Goal: Information Seeking & Learning: Learn about a topic

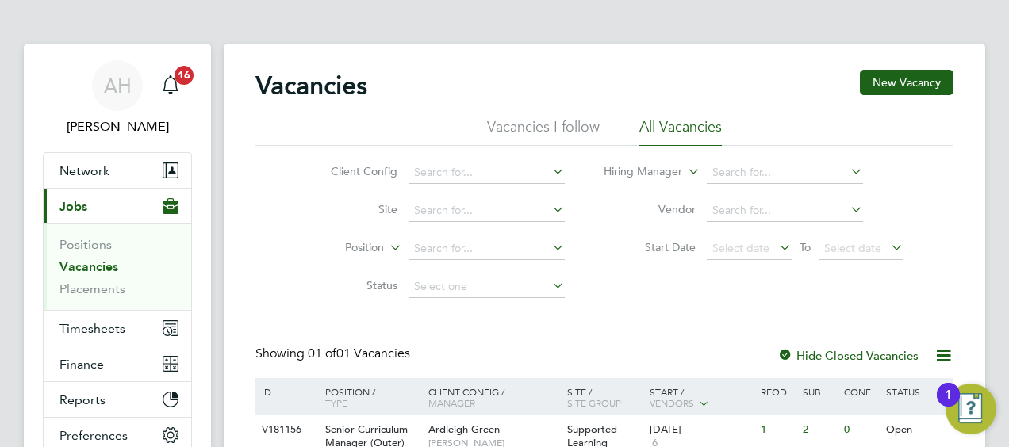
click at [101, 256] on li "Positions" at bounding box center [118, 248] width 119 height 22
click at [98, 267] on link "Vacancies" at bounding box center [88, 266] width 59 height 15
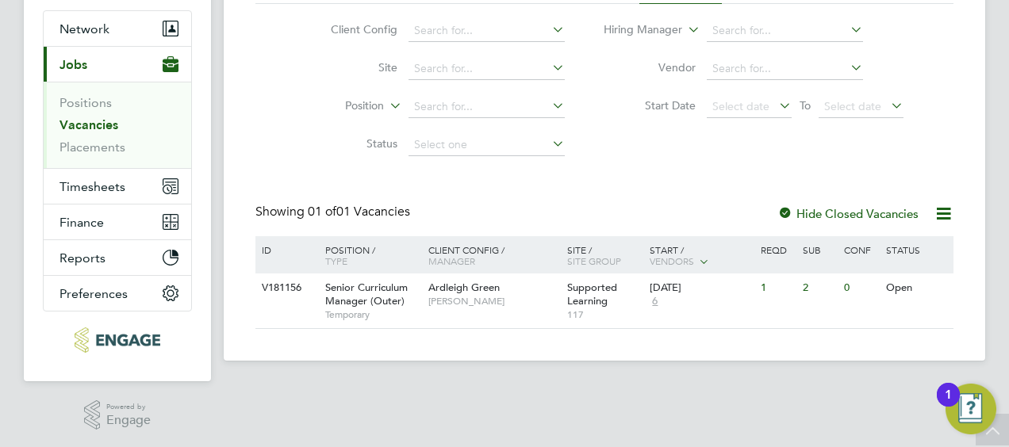
scroll to position [63, 0]
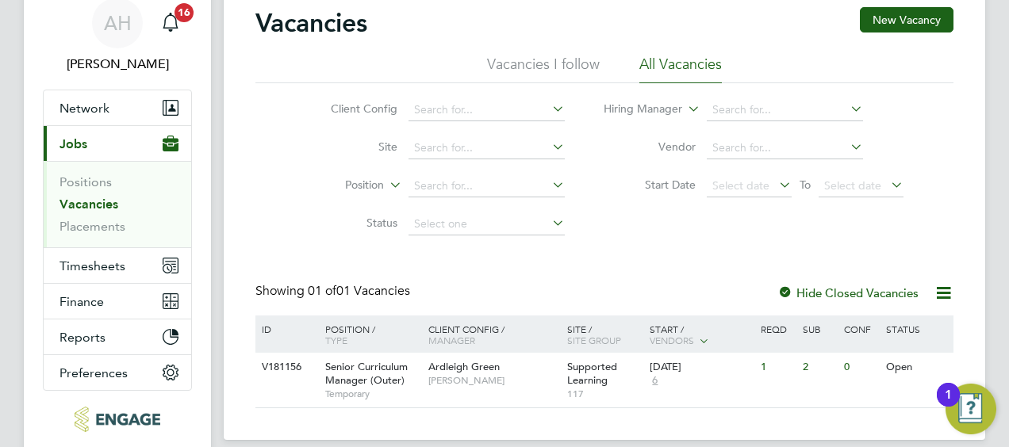
click at [87, 204] on link "Vacancies" at bounding box center [88, 204] width 59 height 15
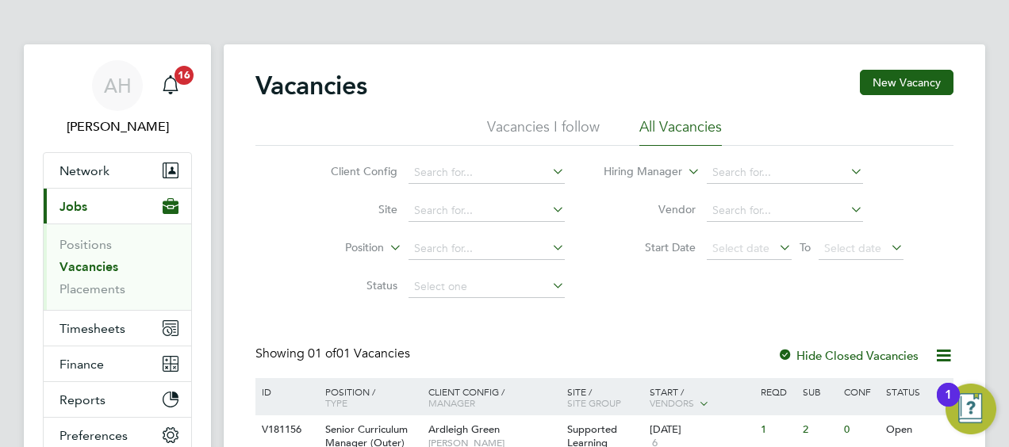
click at [107, 266] on link "Vacancies" at bounding box center [88, 266] width 59 height 15
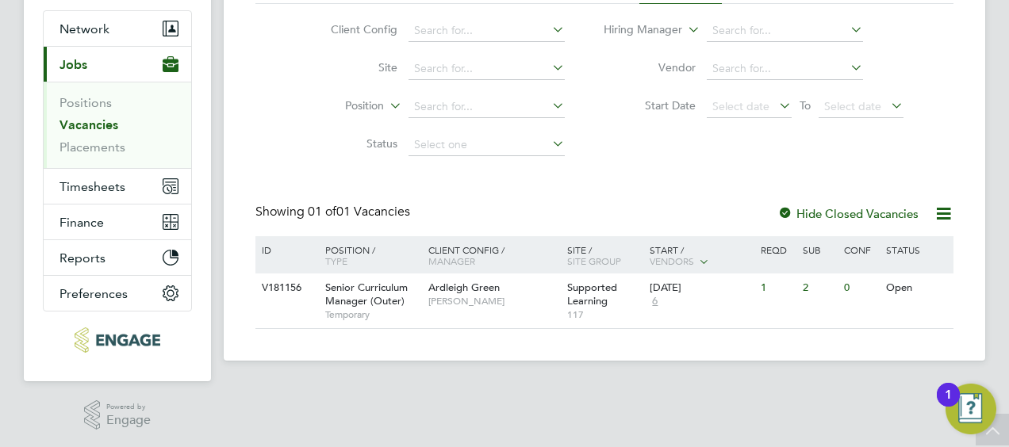
scroll to position [63, 0]
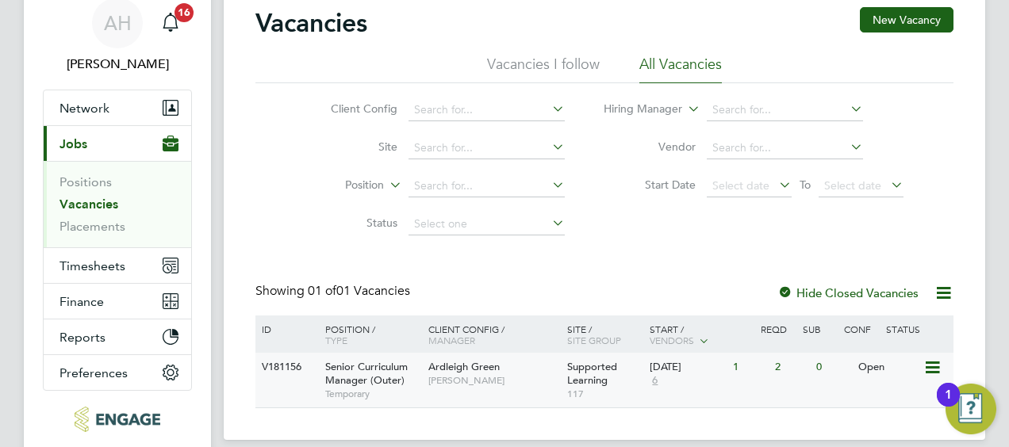
click at [779, 363] on div "2" at bounding box center [791, 367] width 41 height 29
click at [739, 365] on div "1" at bounding box center [749, 367] width 41 height 29
click at [934, 364] on icon at bounding box center [931, 368] width 16 height 19
click at [902, 400] on li "View Details" at bounding box center [895, 404] width 92 height 22
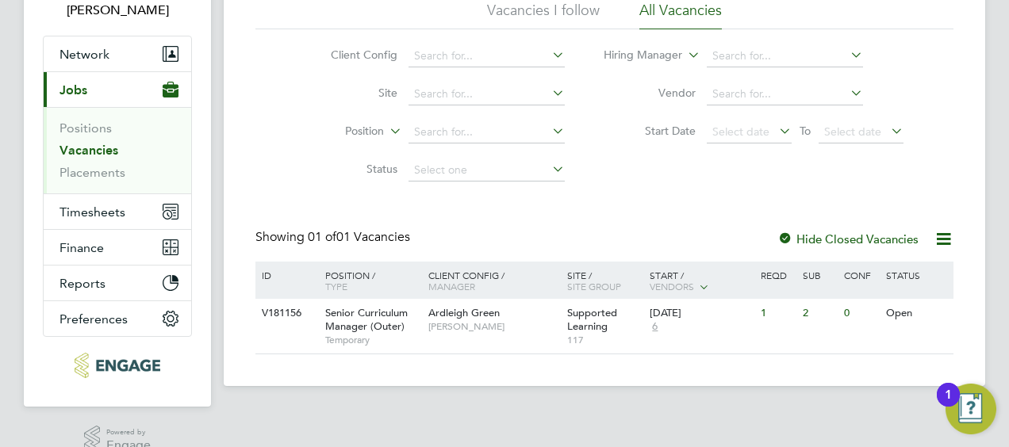
scroll to position [142, 0]
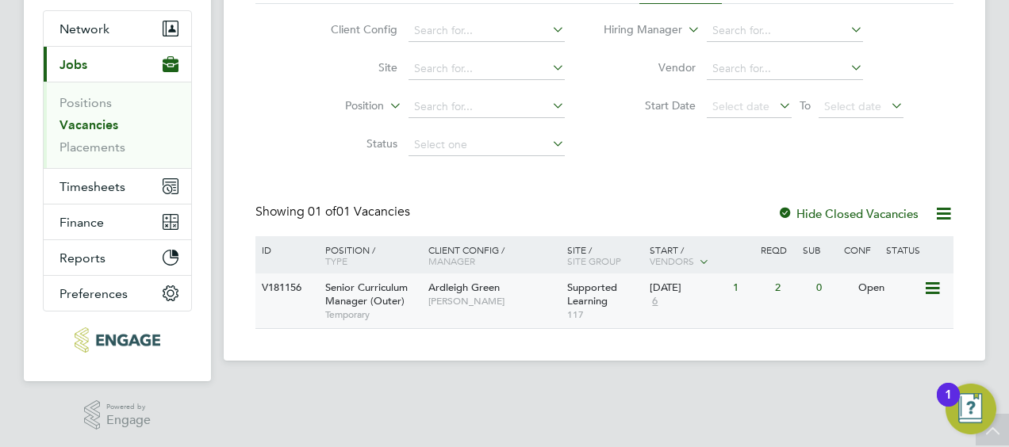
click at [656, 302] on span "6" at bounding box center [655, 301] width 10 height 13
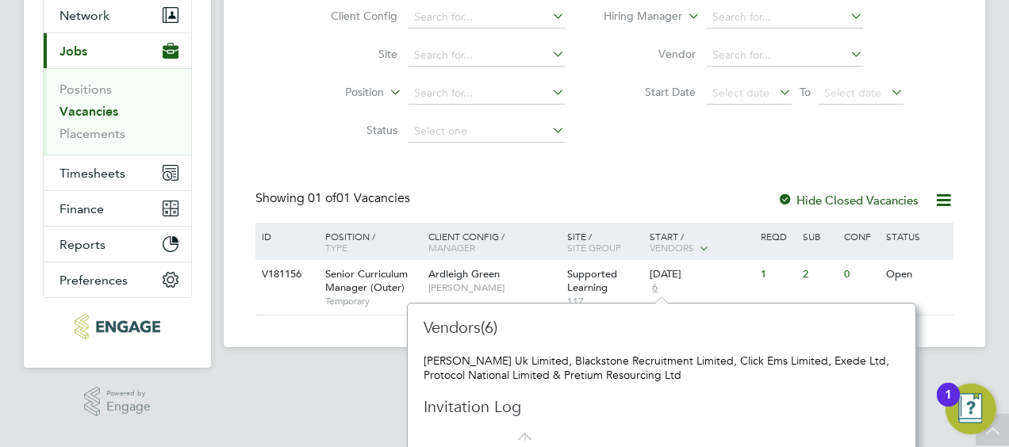
scroll to position [163, 0]
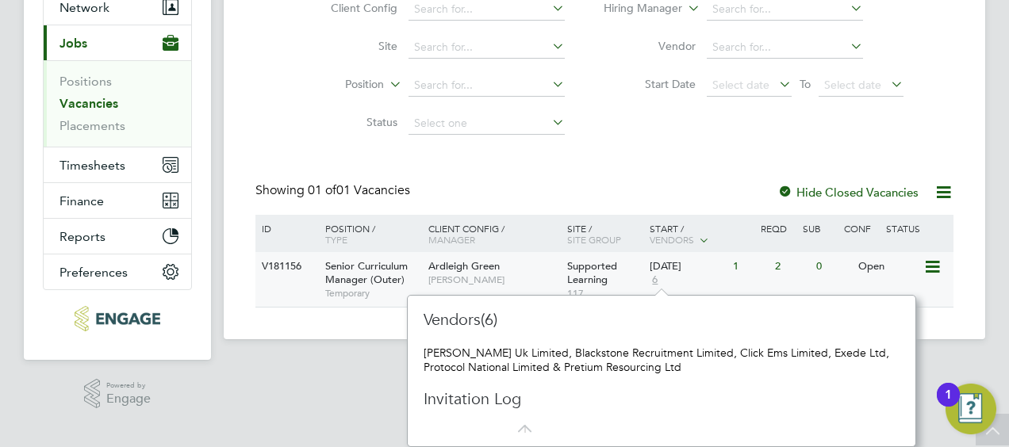
click at [687, 279] on div "22 Sep 2025 6" at bounding box center [687, 273] width 83 height 43
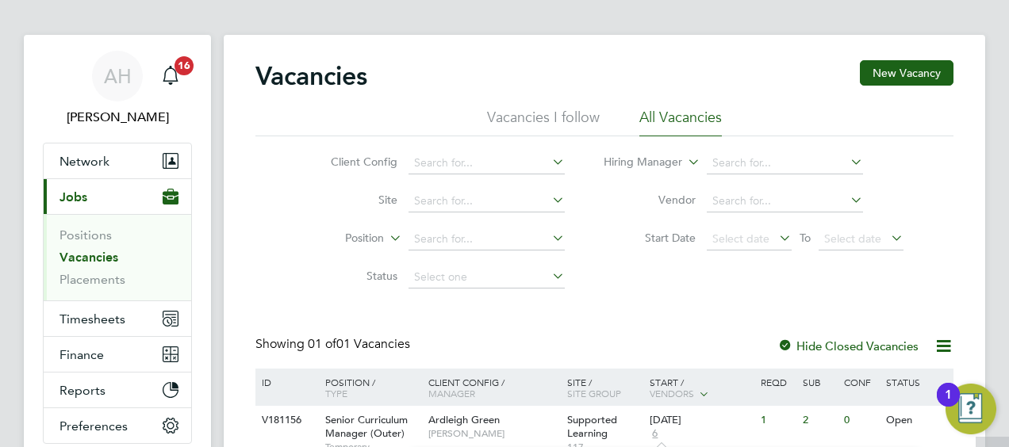
scroll to position [5, 0]
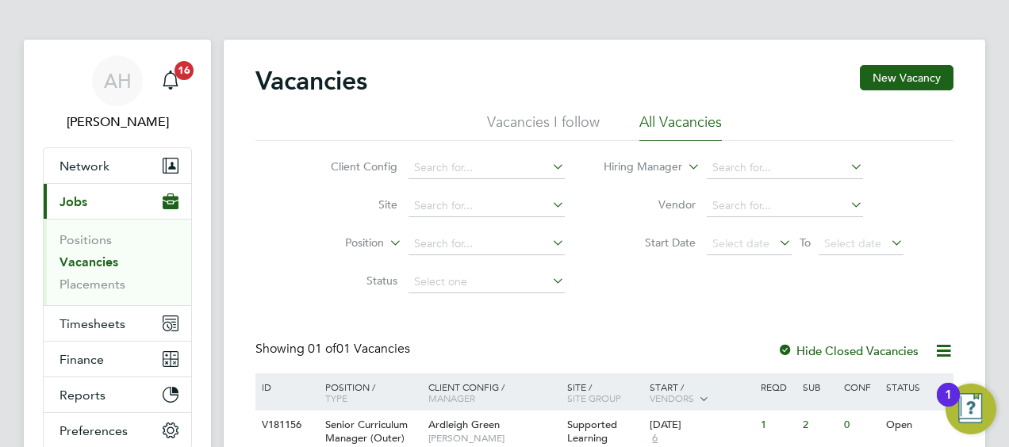
click at [687, 120] on li "All Vacancies" at bounding box center [680, 127] width 82 height 29
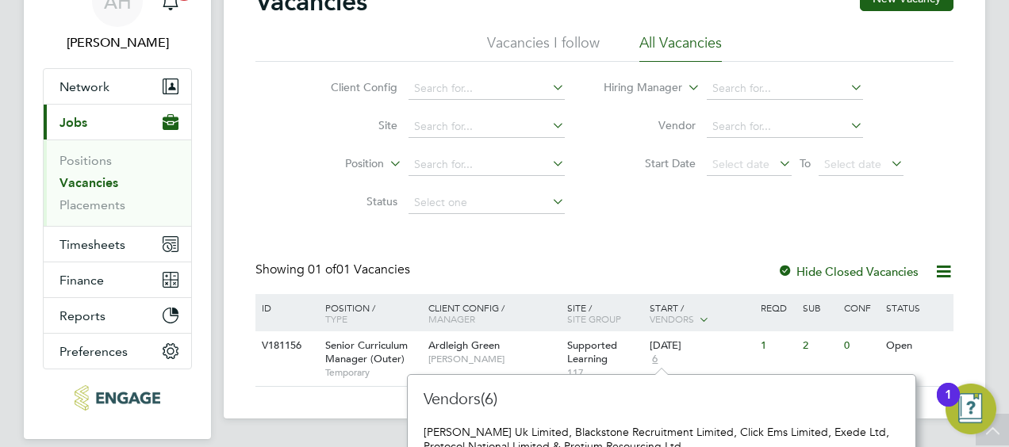
scroll to position [163, 0]
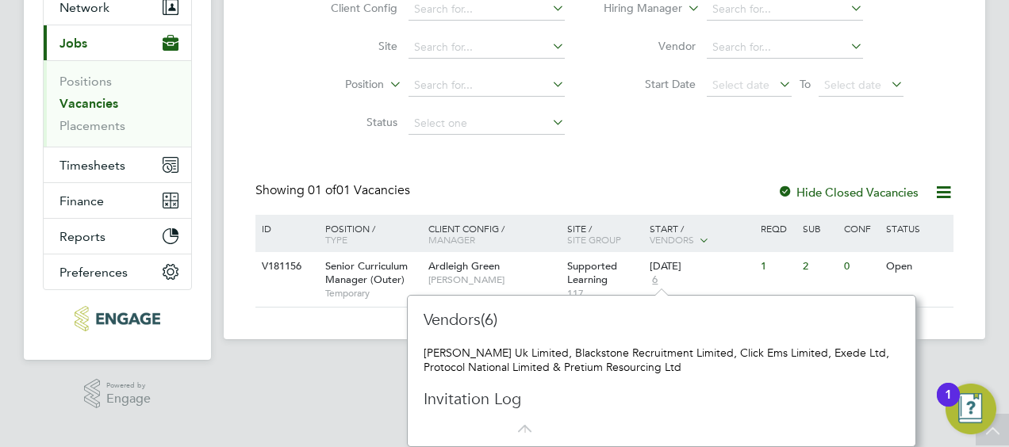
click at [301, 128] on li "Status" at bounding box center [435, 124] width 298 height 38
click at [657, 295] on div "Vendors(6) Morgan Hunt Uk Limited, Blackstone Recruitment Limited, Click Ems Li…" at bounding box center [661, 371] width 509 height 153
click at [654, 281] on span "6" at bounding box center [655, 280] width 10 height 13
click at [528, 427] on icon at bounding box center [521, 422] width 20 height 20
click at [522, 430] on icon at bounding box center [521, 422] width 20 height 20
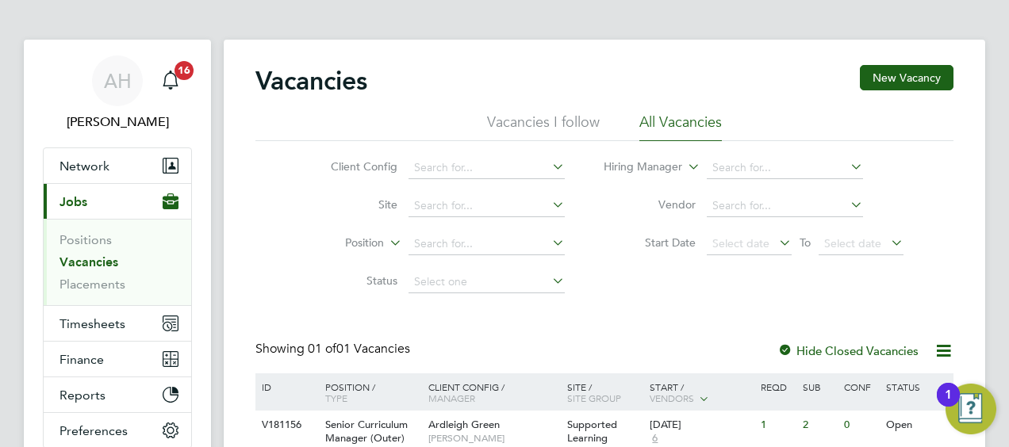
scroll to position [84, 0]
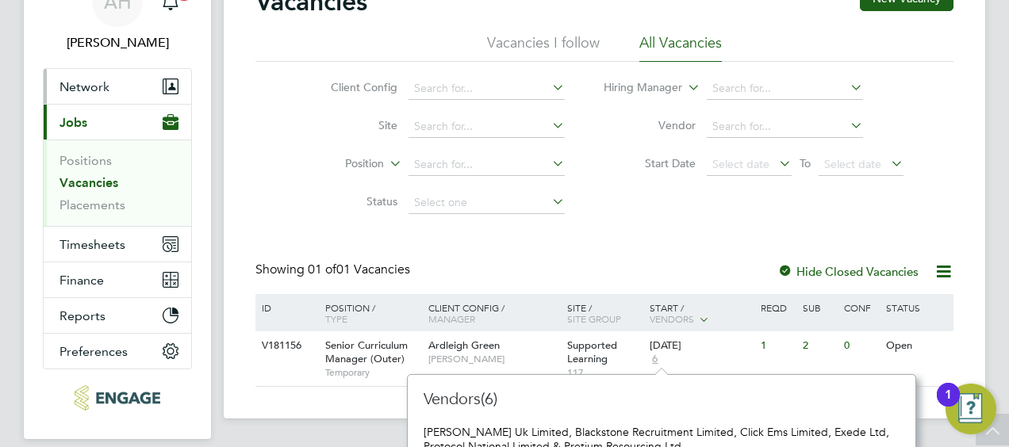
click at [71, 77] on button "Network" at bounding box center [118, 86] width 148 height 35
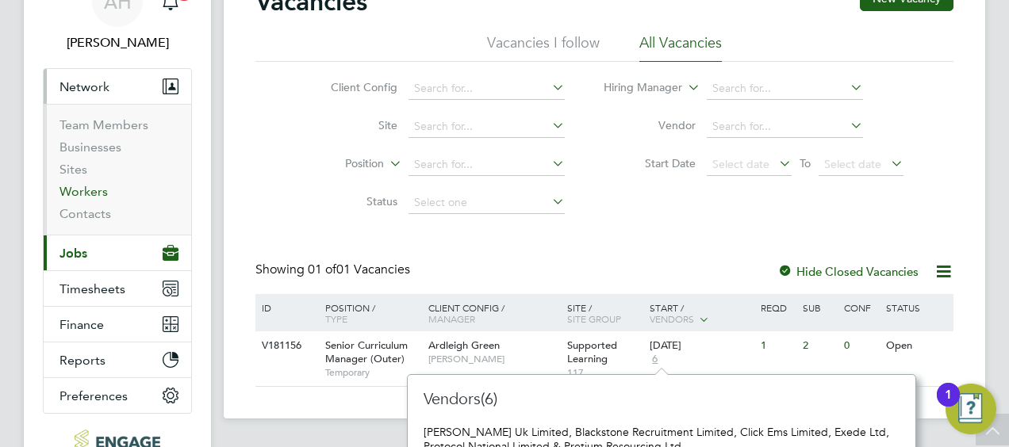
click at [92, 195] on link "Workers" at bounding box center [83, 191] width 48 height 15
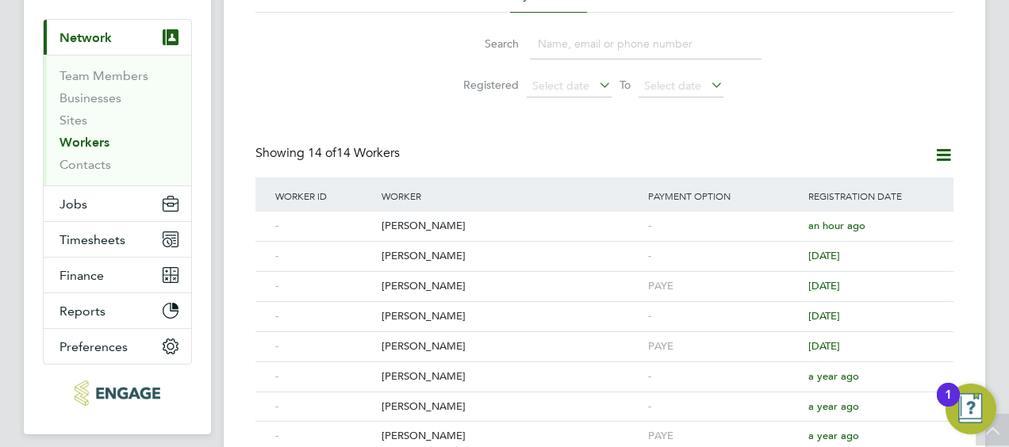
scroll to position [54, 0]
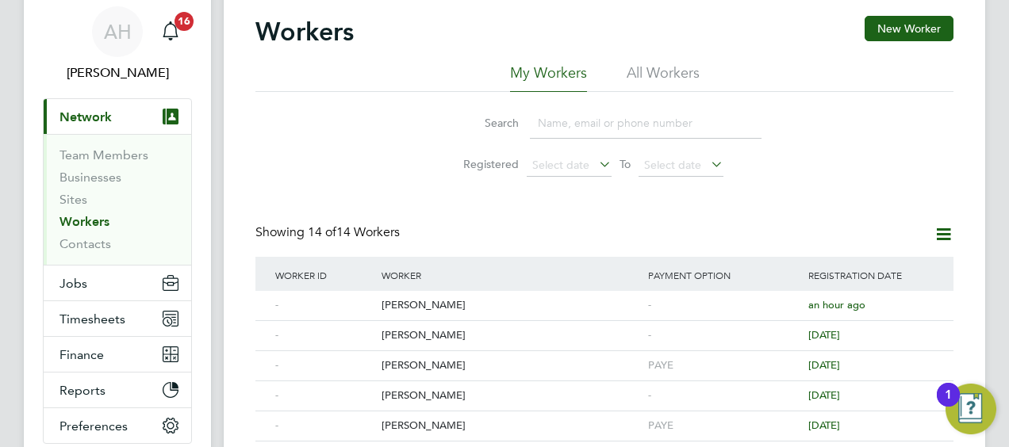
click at [89, 109] on span "Network" at bounding box center [85, 116] width 52 height 15
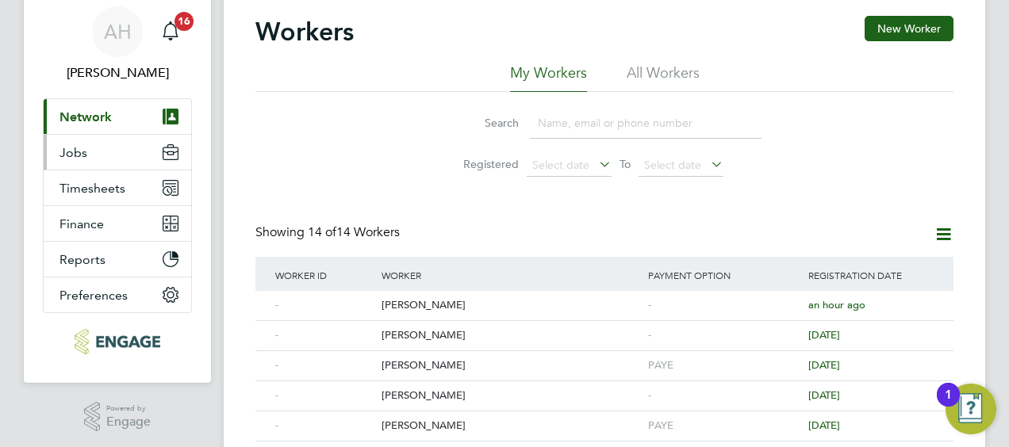
click at [85, 149] on span "Jobs" at bounding box center [73, 152] width 28 height 15
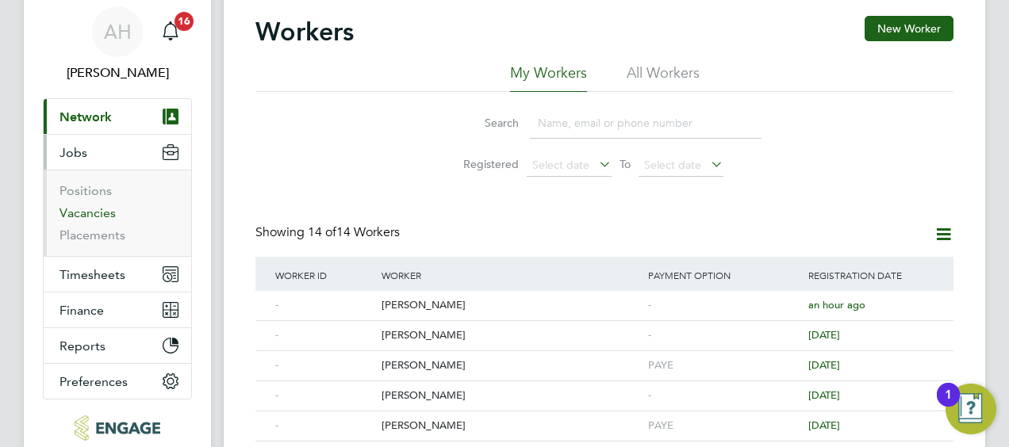
click at [88, 208] on link "Vacancies" at bounding box center [87, 212] width 56 height 15
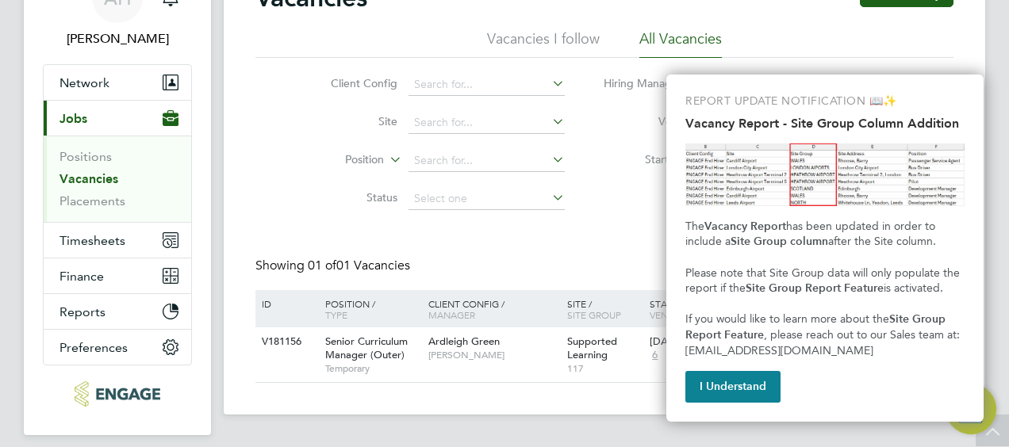
scroll to position [63, 0]
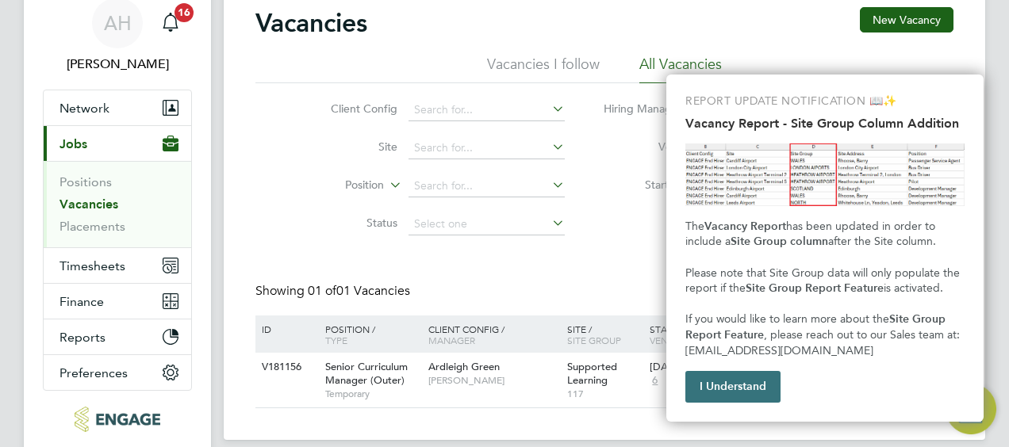
click at [738, 387] on button "I Understand" at bounding box center [732, 387] width 95 height 32
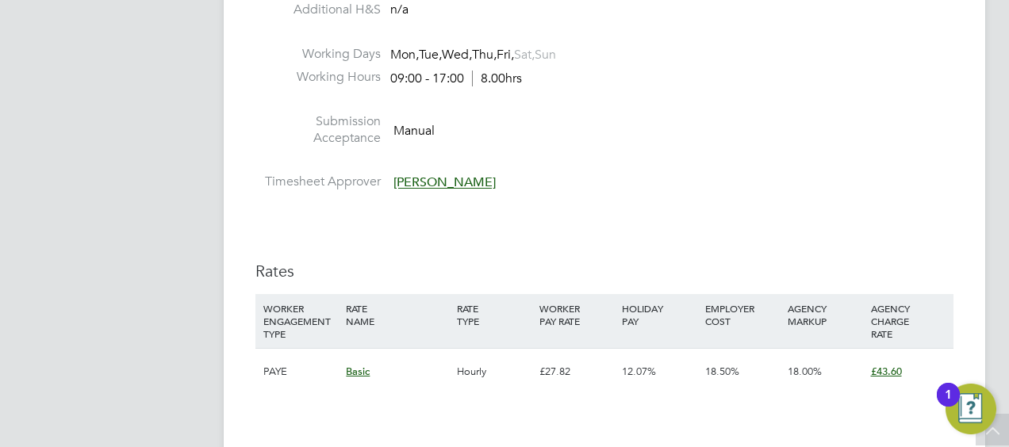
scroll to position [1877, 0]
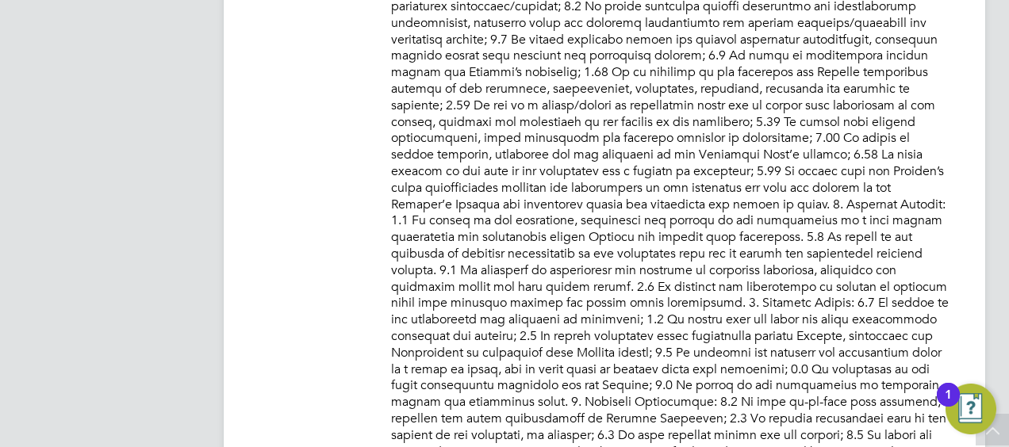
scroll to position [872, 0]
